Goal: Find specific page/section: Find specific page/section

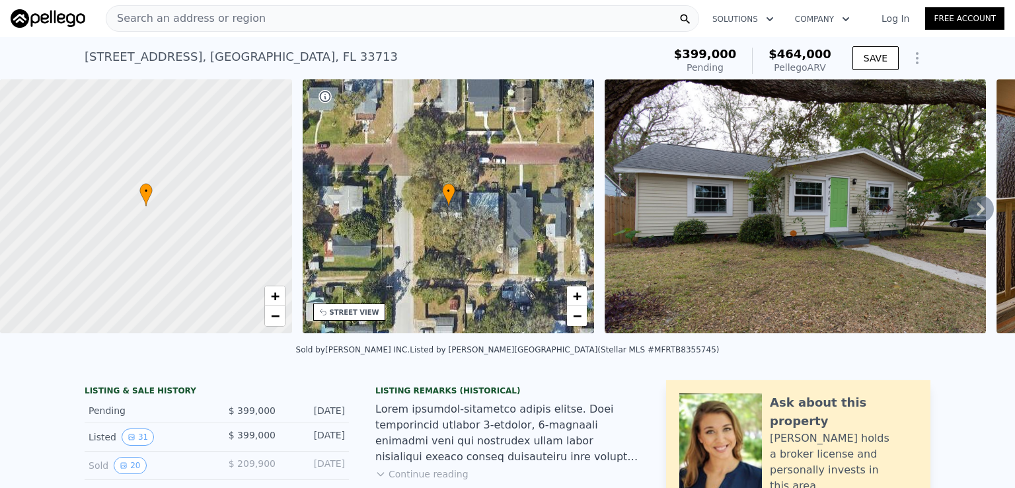
click at [385, 28] on div "Search an address or region" at bounding box center [403, 18] width 594 height 26
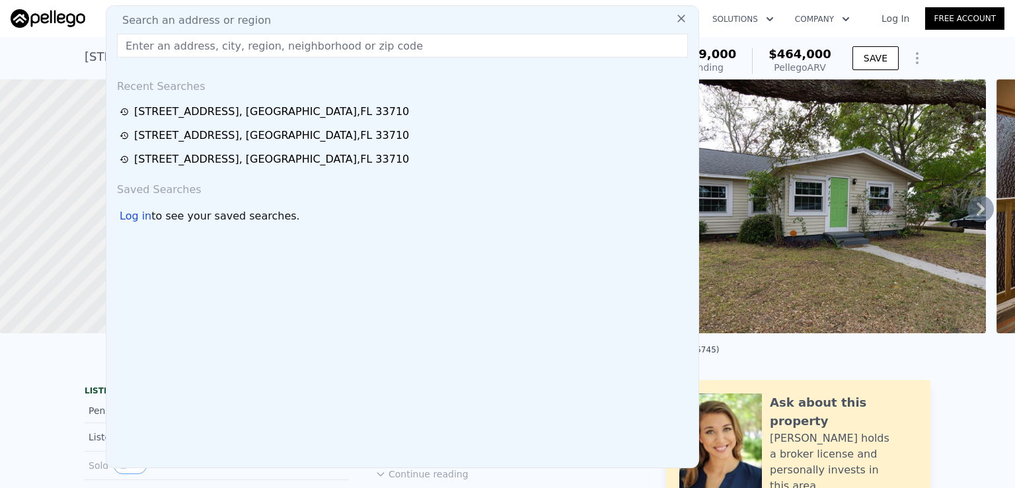
drag, startPoint x: 376, startPoint y: 25, endPoint x: 368, endPoint y: 39, distance: 16.0
click at [368, 39] on div "Search an address or region Recent Searches [STREET_ADDRESS][GEOGRAPHIC_DATA][S…" at bounding box center [403, 236] width 594 height 463
click at [368, 39] on input "text" at bounding box center [402, 46] width 571 height 24
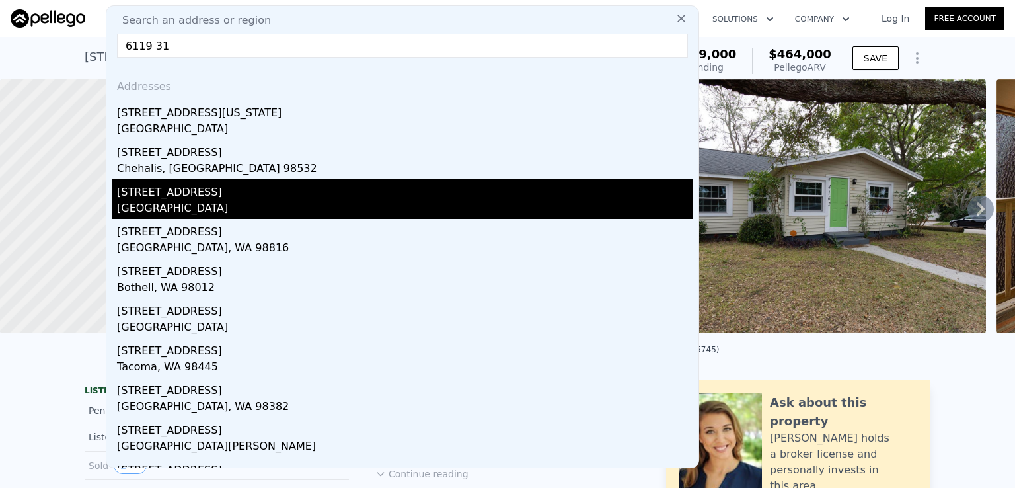
scroll to position [29, 0]
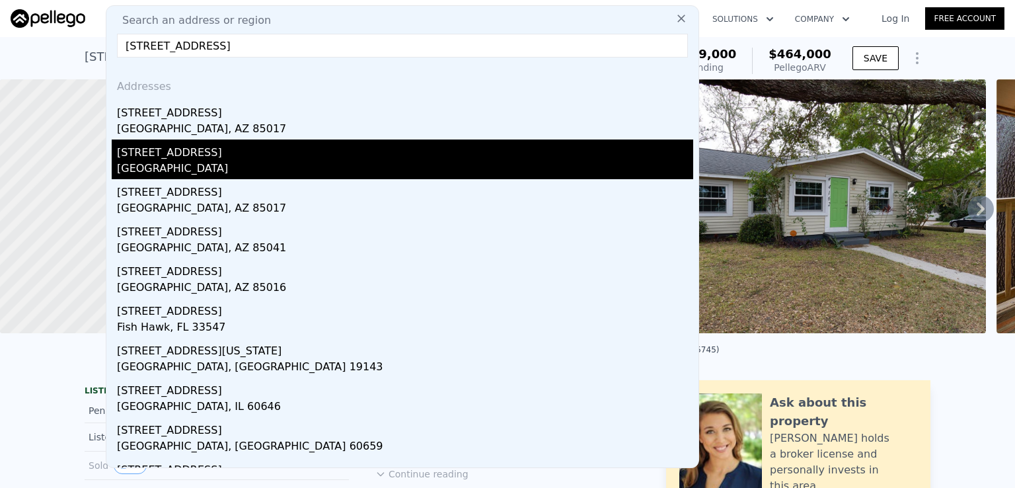
type input "[STREET_ADDRESS]"
click at [268, 171] on div "[GEOGRAPHIC_DATA]" at bounding box center [405, 170] width 576 height 19
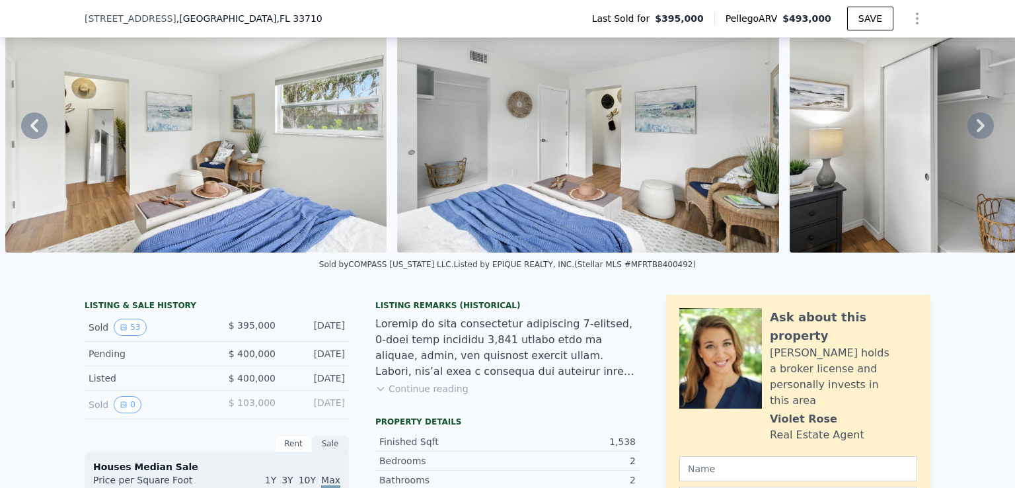
scroll to position [136, 0]
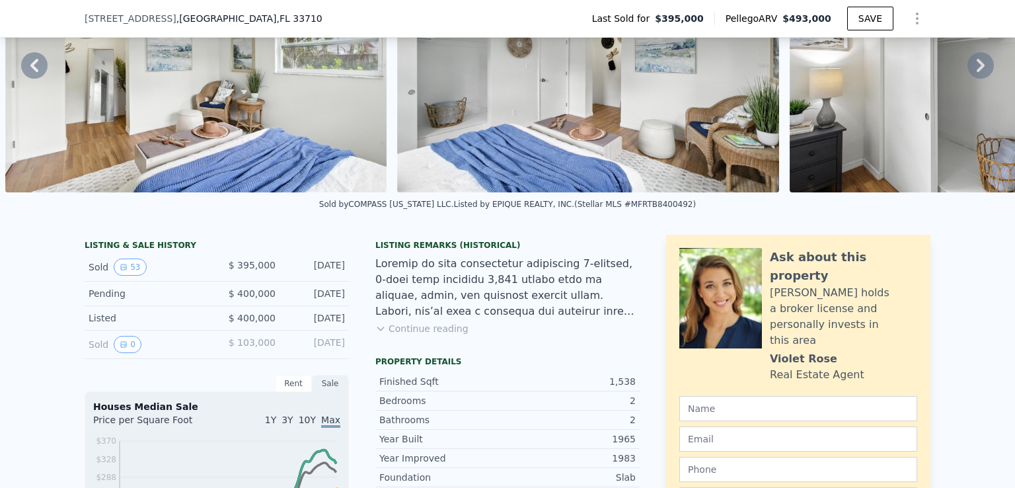
click at [404, 335] on button "Continue reading" at bounding box center [421, 328] width 93 height 13
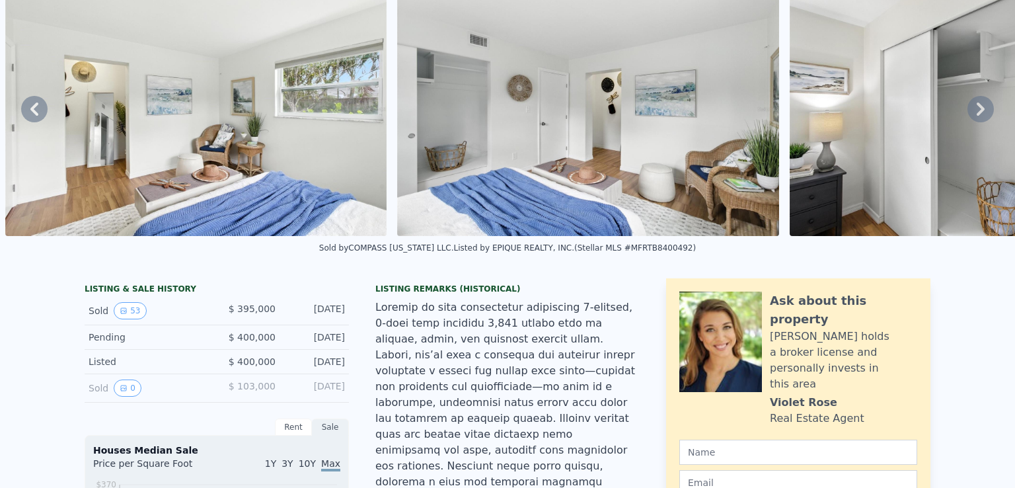
scroll to position [5, 0]
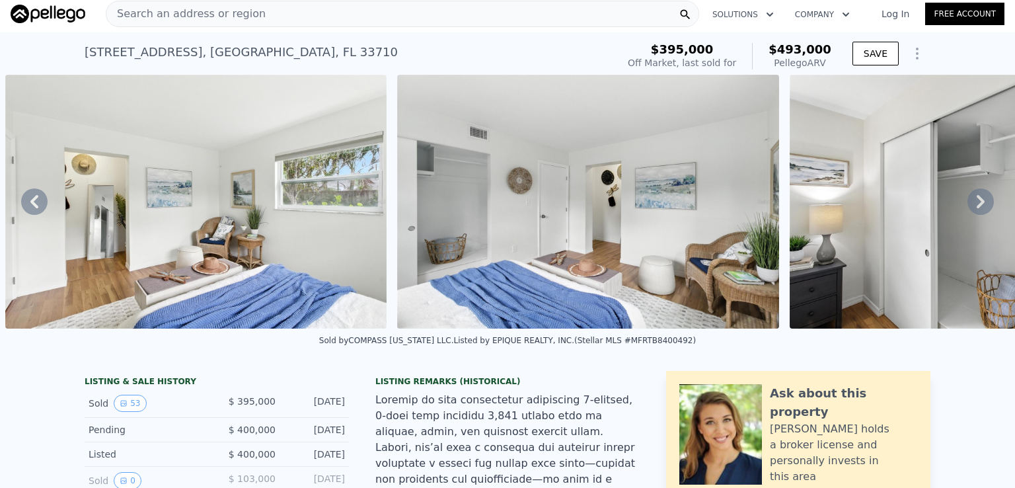
click at [374, 17] on div "Search an address or region" at bounding box center [403, 14] width 594 height 26
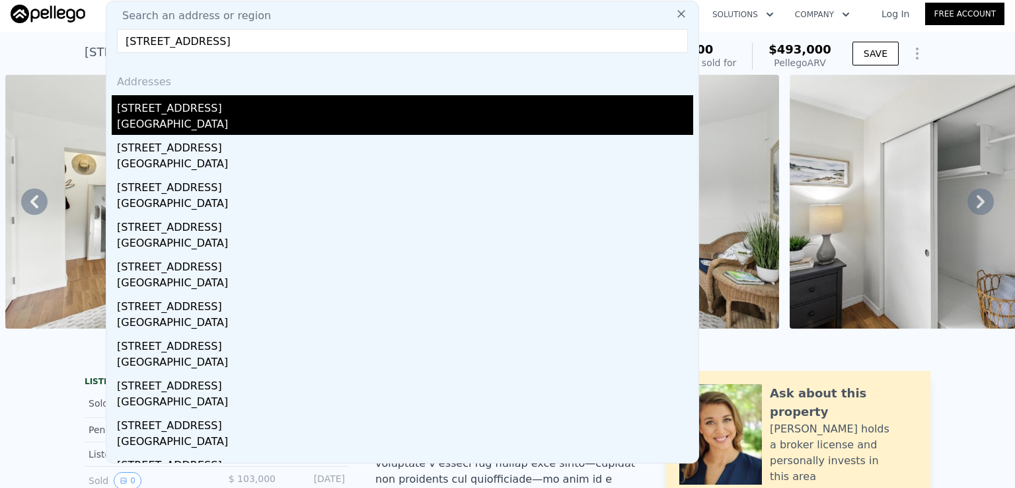
type input "[STREET_ADDRESS]"
click at [206, 106] on div "[STREET_ADDRESS]" at bounding box center [405, 105] width 576 height 21
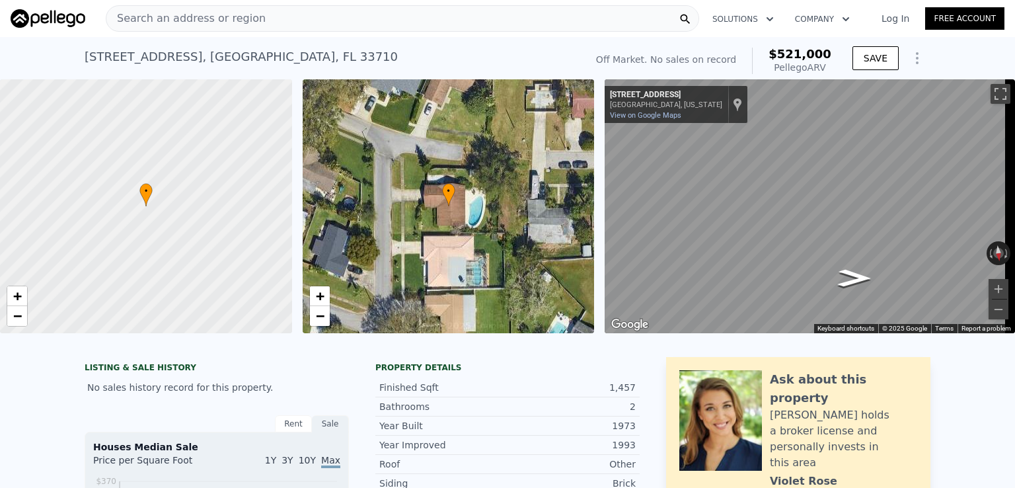
click at [356, 17] on div "Search an address or region" at bounding box center [403, 18] width 594 height 26
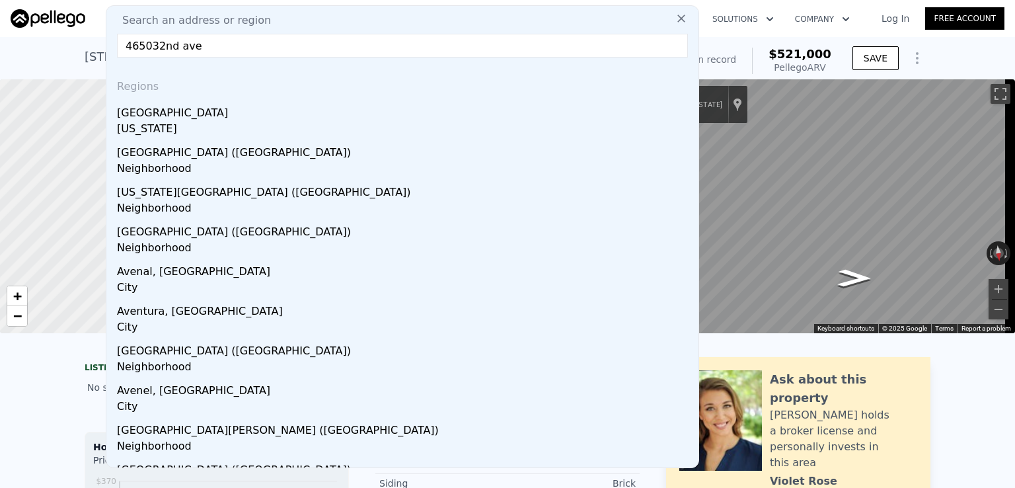
click at [147, 44] on input "465032nd ave" at bounding box center [402, 46] width 571 height 24
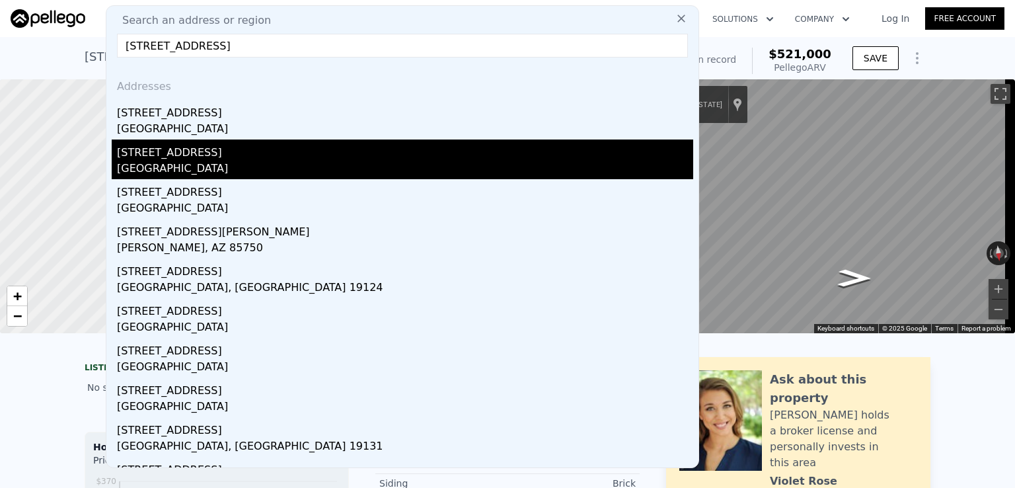
type input "[STREET_ADDRESS]"
click at [204, 149] on div "[STREET_ADDRESS]" at bounding box center [405, 149] width 576 height 21
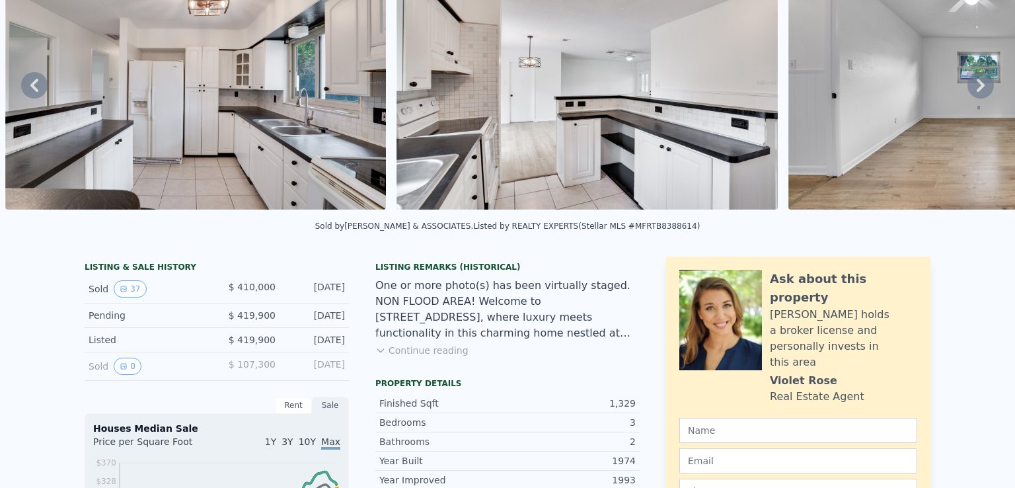
scroll to position [5, 0]
